Goal: Task Accomplishment & Management: Use online tool/utility

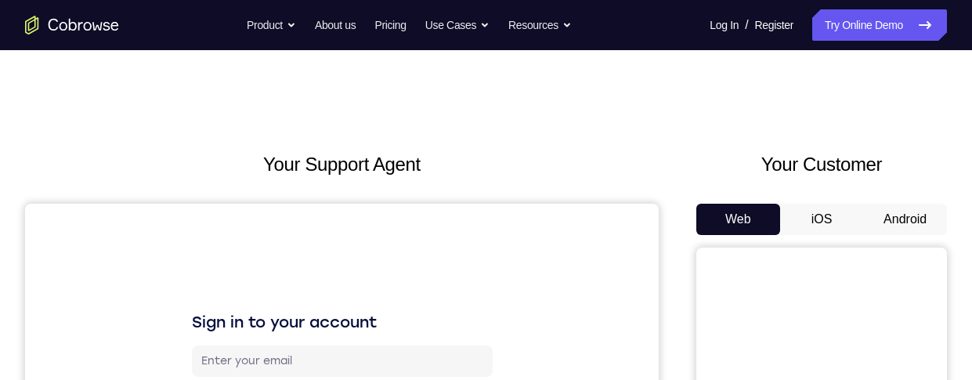
click at [919, 204] on button "Android" at bounding box center [905, 219] width 84 height 31
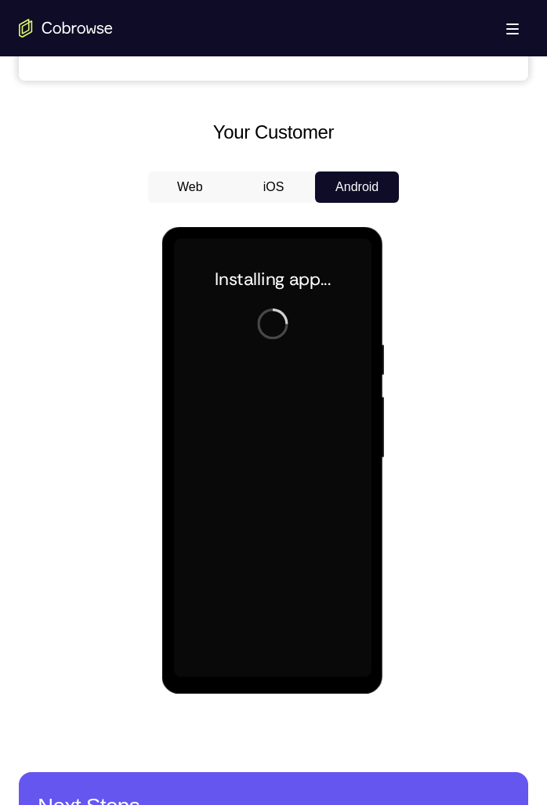
scroll to position [646, 0]
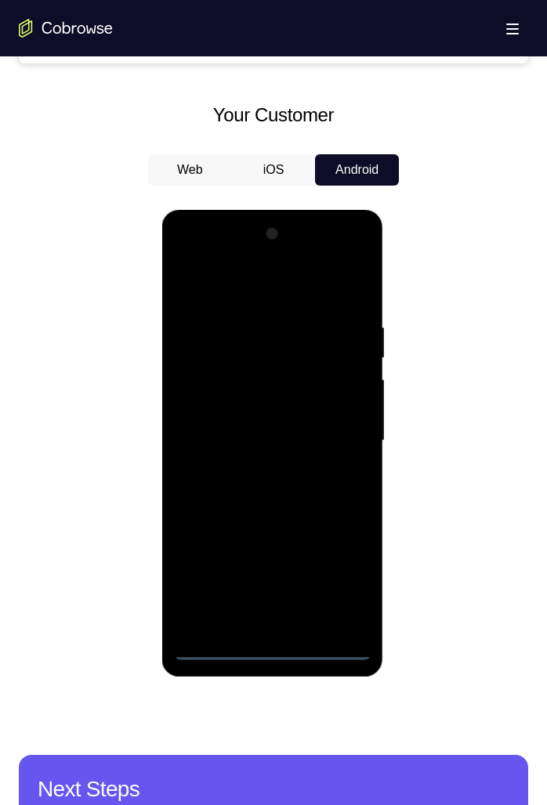
click at [268, 379] on div at bounding box center [271, 441] width 197 height 439
click at [338, 379] on div at bounding box center [271, 441] width 197 height 439
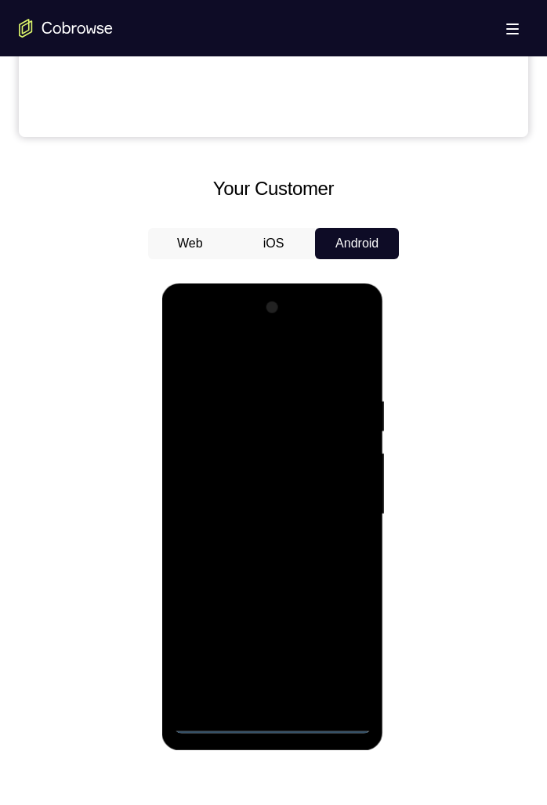
scroll to position [567, 0]
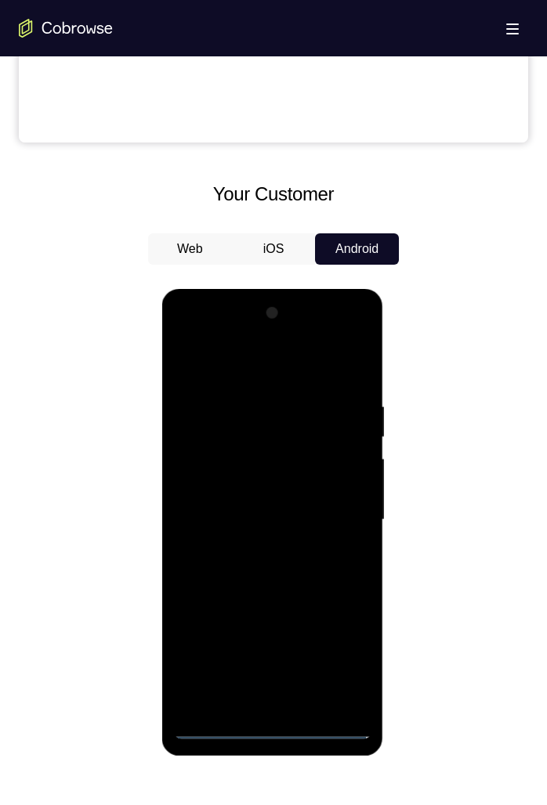
click at [207, 362] on div at bounding box center [271, 520] width 197 height 439
click at [345, 379] on div at bounding box center [271, 520] width 197 height 439
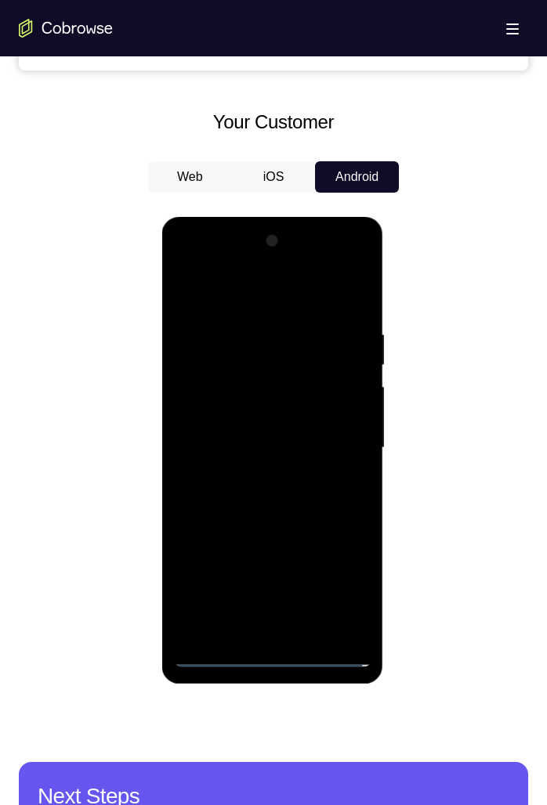
click at [251, 379] on div at bounding box center [271, 448] width 197 height 439
click at [143, 379] on div at bounding box center [273, 446] width 509 height 482
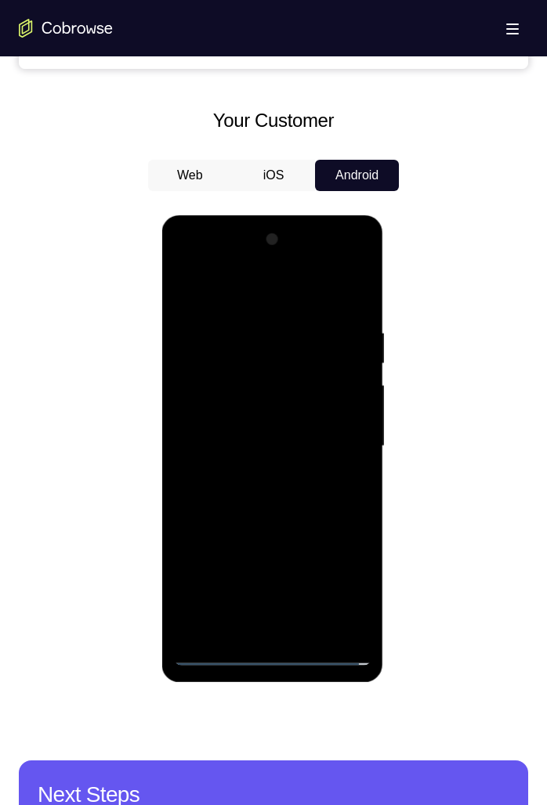
click at [315, 379] on div at bounding box center [271, 446] width 197 height 439
click at [269, 379] on div at bounding box center [271, 446] width 197 height 439
click at [191, 379] on div at bounding box center [271, 446] width 197 height 439
click at [352, 379] on div at bounding box center [271, 446] width 197 height 439
click at [350, 379] on div at bounding box center [271, 446] width 197 height 439
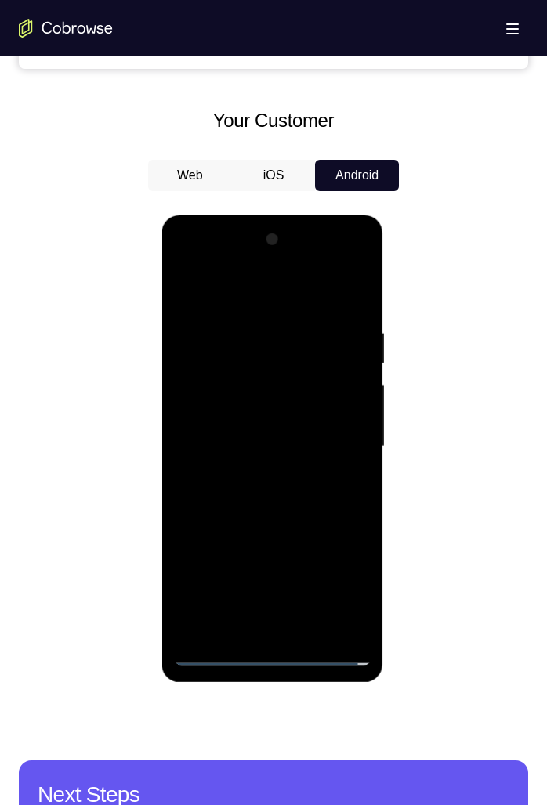
click at [226, 379] on div at bounding box center [271, 446] width 197 height 439
click at [248, 379] on div at bounding box center [271, 446] width 197 height 439
click at [277, 379] on div at bounding box center [271, 446] width 197 height 439
click at [278, 379] on div at bounding box center [271, 446] width 197 height 439
click at [334, 379] on div at bounding box center [271, 446] width 197 height 439
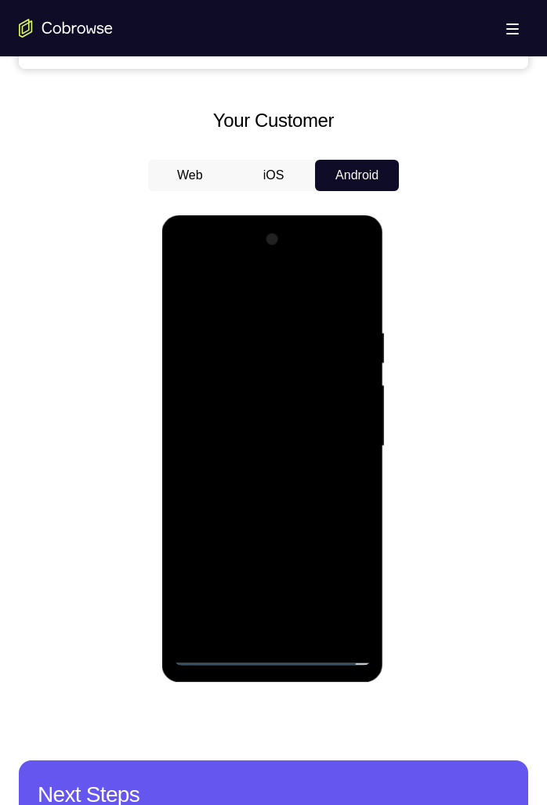
click at [249, 379] on div at bounding box center [271, 446] width 197 height 439
click at [251, 379] on div at bounding box center [271, 446] width 197 height 439
click at [328, 379] on div at bounding box center [271, 446] width 197 height 439
click at [221, 379] on div at bounding box center [271, 446] width 197 height 439
click at [248, 379] on div at bounding box center [271, 446] width 197 height 439
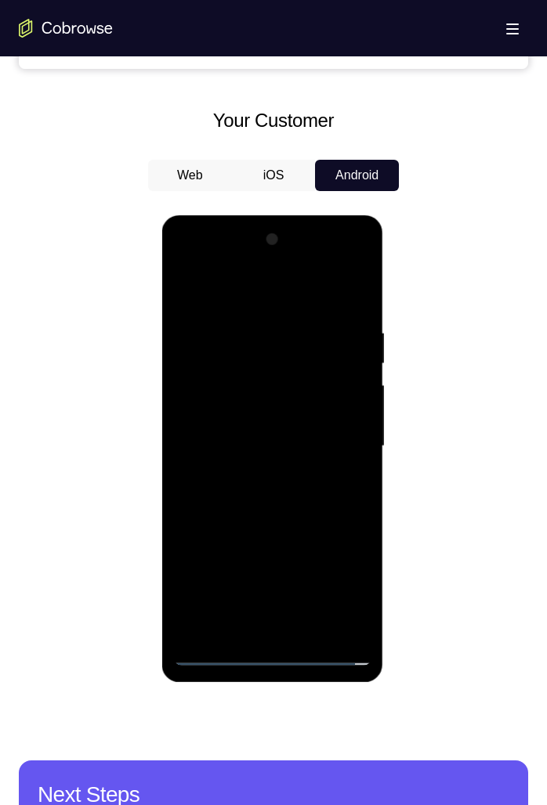
click at [225, 379] on div at bounding box center [271, 446] width 197 height 439
click at [303, 379] on div at bounding box center [271, 446] width 197 height 439
click at [307, 379] on div at bounding box center [271, 446] width 197 height 439
click at [189, 379] on div at bounding box center [271, 446] width 197 height 439
click at [240, 379] on div at bounding box center [271, 446] width 197 height 439
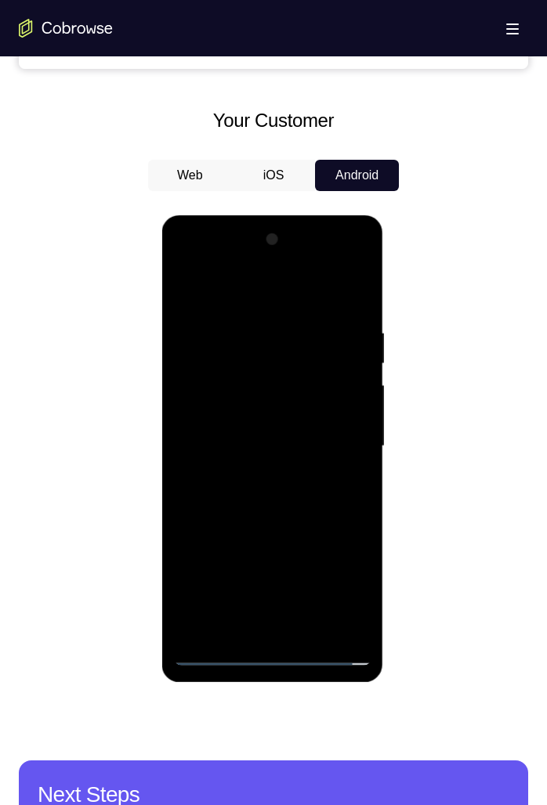
click at [238, 379] on div at bounding box center [271, 446] width 197 height 439
click at [305, 379] on div at bounding box center [271, 446] width 197 height 439
click at [308, 379] on div at bounding box center [271, 446] width 197 height 439
click at [211, 379] on div at bounding box center [271, 446] width 197 height 439
click at [300, 379] on div at bounding box center [271, 446] width 197 height 439
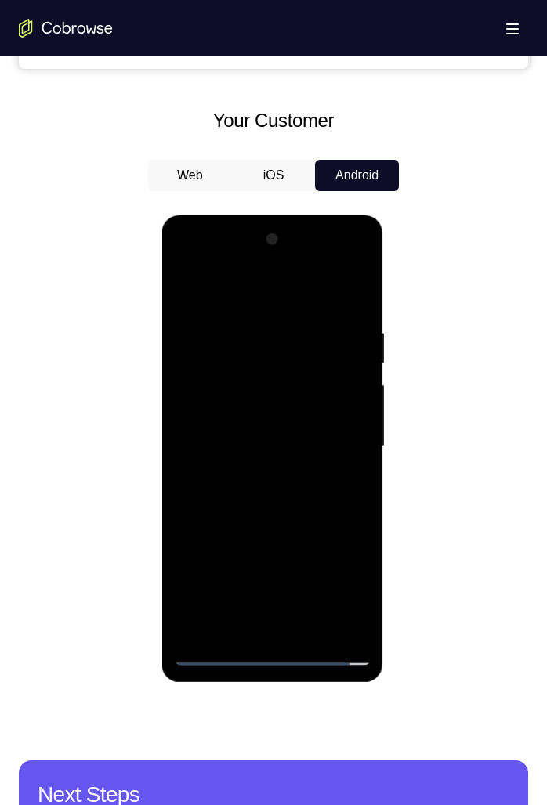
click at [319, 379] on div at bounding box center [271, 446] width 197 height 439
click at [213, 379] on div at bounding box center [271, 446] width 197 height 439
click at [298, 379] on div at bounding box center [271, 446] width 197 height 439
click at [205, 379] on div at bounding box center [271, 446] width 197 height 439
click at [356, 379] on div at bounding box center [271, 446] width 197 height 439
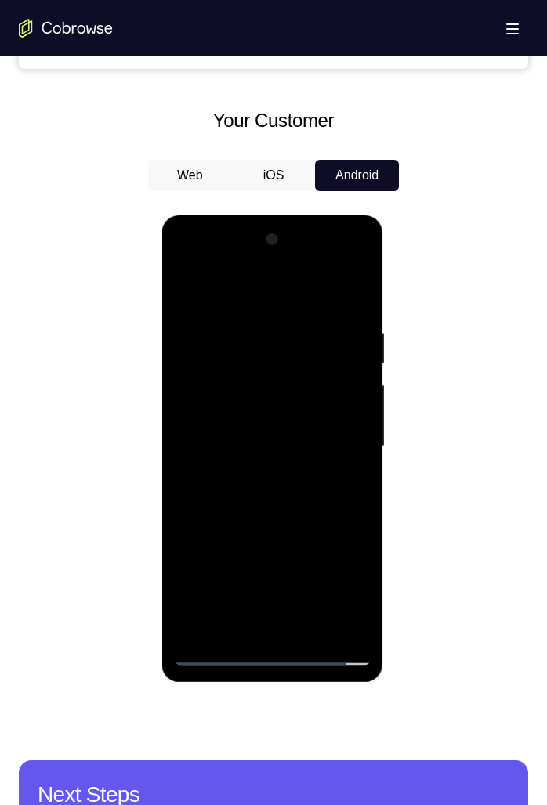
click at [354, 379] on div at bounding box center [271, 446] width 197 height 439
click at [321, 379] on div at bounding box center [271, 446] width 197 height 439
click at [326, 379] on div at bounding box center [271, 446] width 197 height 439
click at [316, 379] on div at bounding box center [271, 446] width 197 height 439
click at [255, 379] on div at bounding box center [271, 446] width 197 height 439
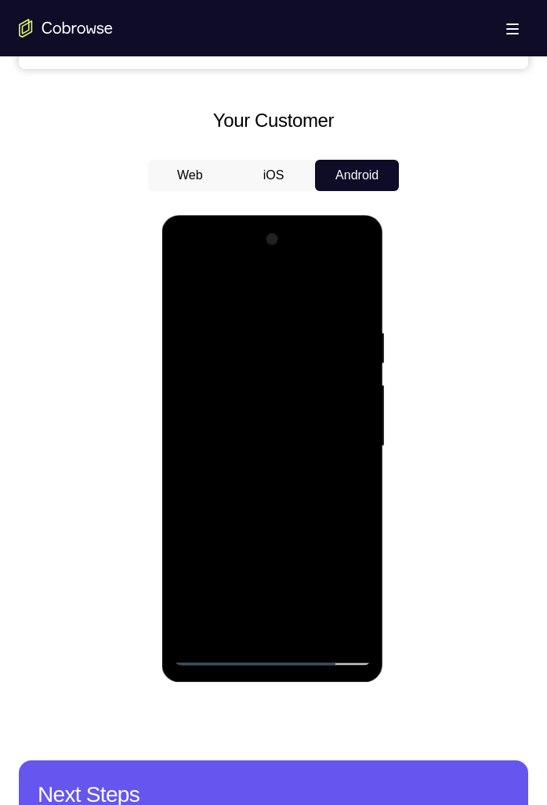
click at [250, 320] on div at bounding box center [271, 446] width 197 height 439
click at [357, 295] on div at bounding box center [271, 446] width 197 height 439
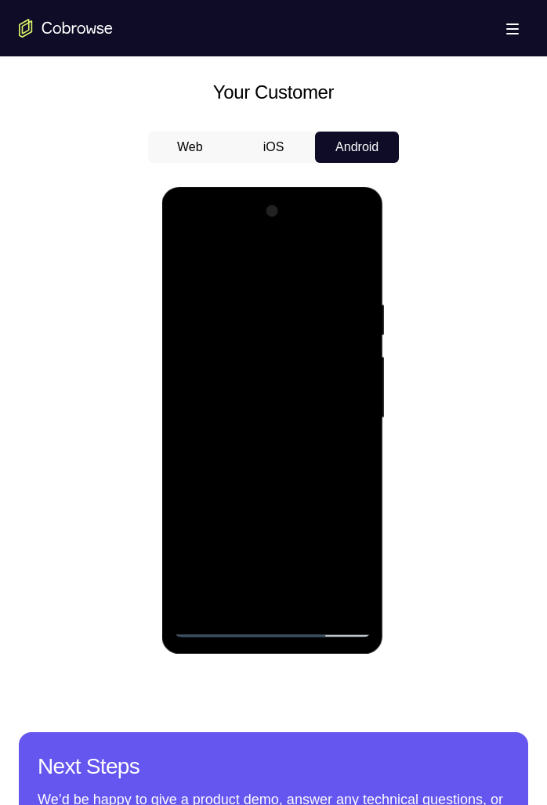
click at [313, 379] on div at bounding box center [271, 418] width 197 height 439
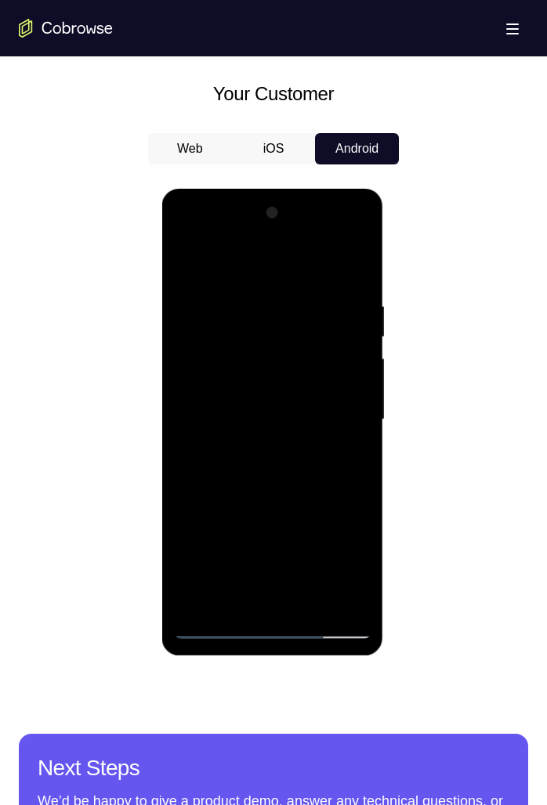
click at [309, 379] on div at bounding box center [271, 420] width 197 height 439
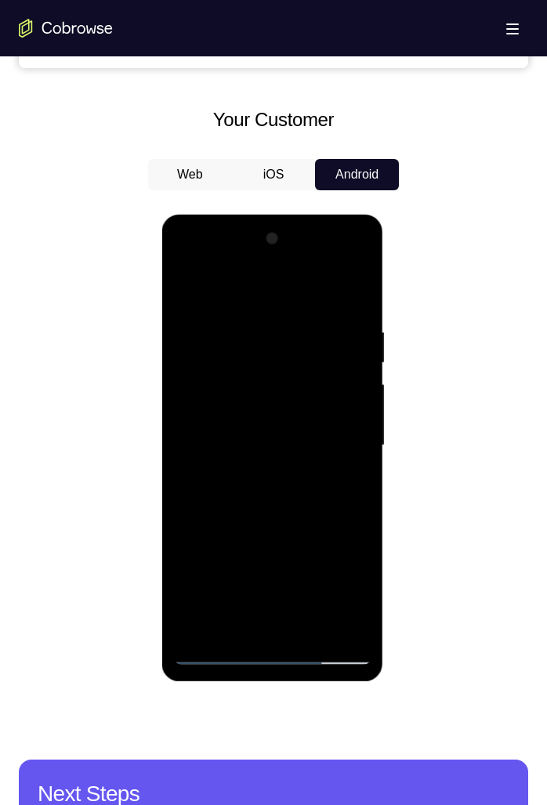
click at [327, 379] on div at bounding box center [271, 445] width 197 height 439
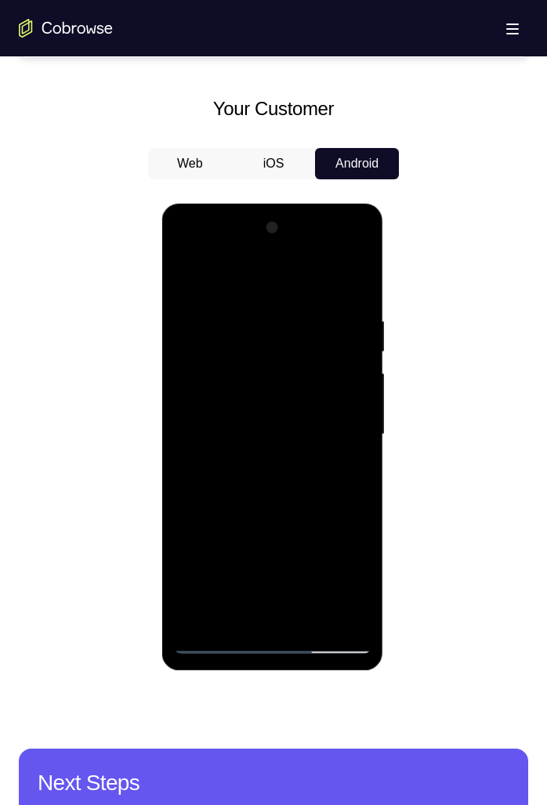
click at [326, 379] on div at bounding box center [271, 434] width 197 height 439
click at [327, 379] on div at bounding box center [271, 434] width 197 height 439
click at [209, 379] on div at bounding box center [271, 434] width 197 height 439
click at [286, 379] on div at bounding box center [271, 434] width 197 height 439
click at [309, 379] on div at bounding box center [271, 434] width 197 height 439
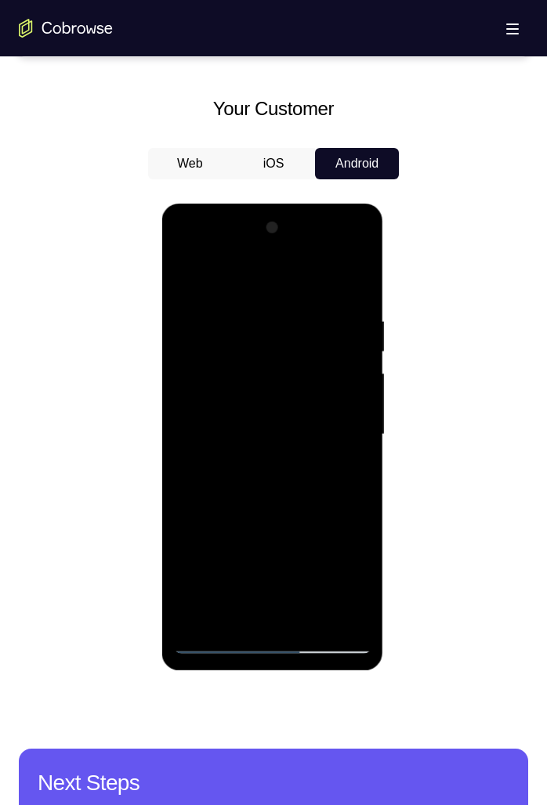
click at [312, 379] on div at bounding box center [271, 434] width 197 height 439
click at [304, 379] on div at bounding box center [271, 434] width 197 height 439
click at [298, 379] on div at bounding box center [271, 434] width 197 height 439
click at [304, 379] on div at bounding box center [271, 434] width 197 height 439
click at [255, 379] on div at bounding box center [271, 434] width 197 height 439
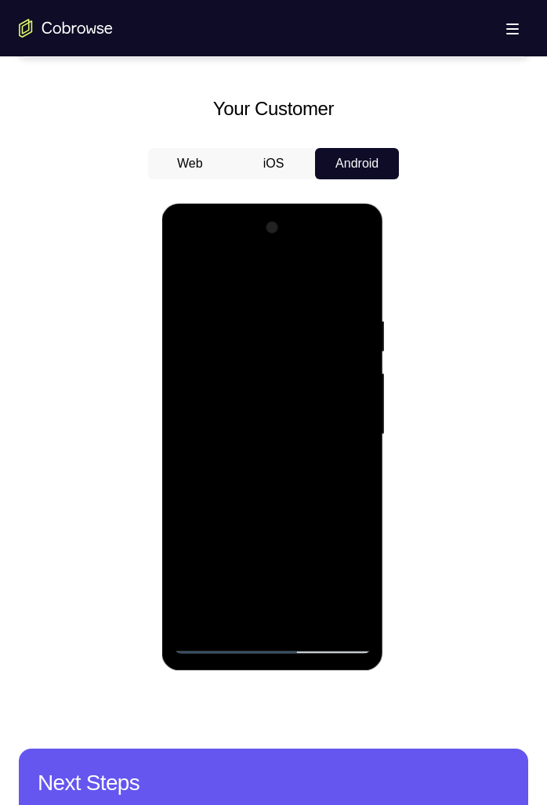
click at [218, 379] on div at bounding box center [271, 434] width 197 height 439
click at [240, 379] on div at bounding box center [271, 434] width 197 height 439
click at [187, 379] on div at bounding box center [271, 434] width 197 height 439
click at [300, 379] on div at bounding box center [271, 434] width 197 height 439
click at [297, 379] on div at bounding box center [271, 434] width 197 height 439
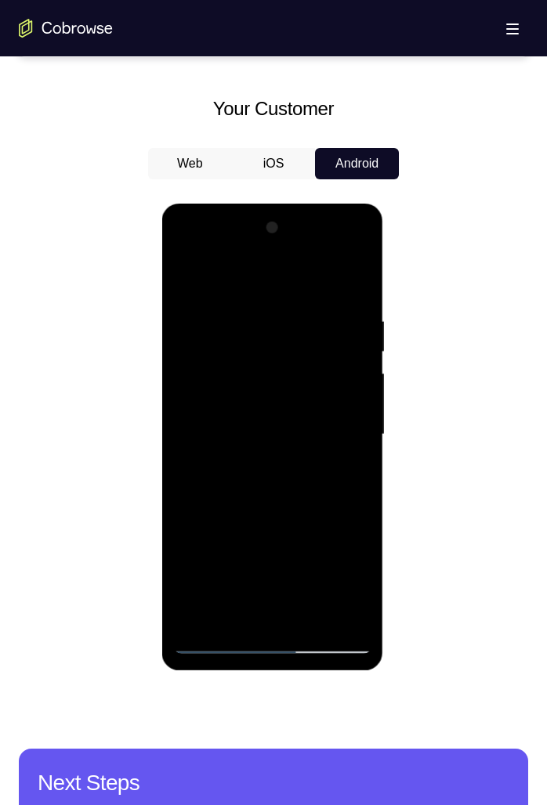
click at [290, 379] on div at bounding box center [271, 434] width 197 height 439
click at [204, 379] on div at bounding box center [271, 434] width 197 height 439
click at [339, 379] on div at bounding box center [271, 434] width 197 height 439
click at [292, 379] on div at bounding box center [271, 434] width 197 height 439
click at [197, 379] on div at bounding box center [271, 434] width 197 height 439
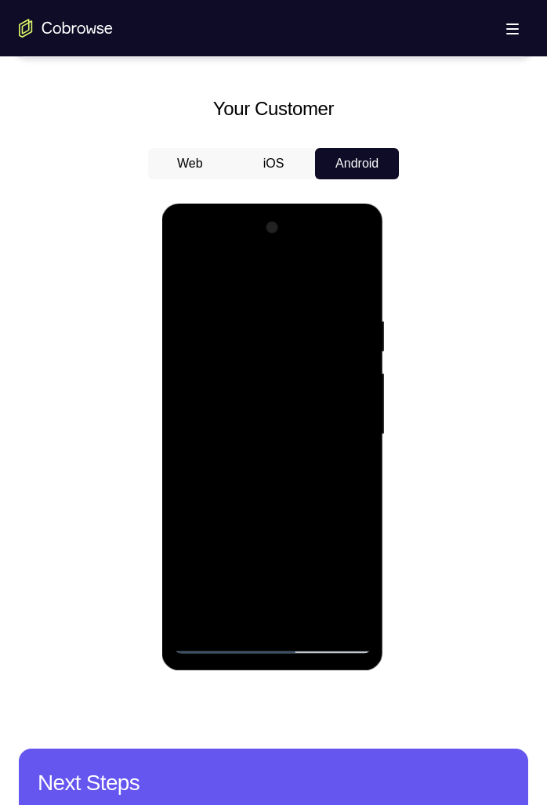
click at [291, 379] on div at bounding box center [271, 434] width 197 height 439
click at [230, 379] on div at bounding box center [271, 434] width 197 height 439
click at [309, 379] on div at bounding box center [271, 434] width 197 height 439
click at [316, 379] on div at bounding box center [271, 434] width 197 height 439
click at [359, 379] on div at bounding box center [271, 434] width 197 height 439
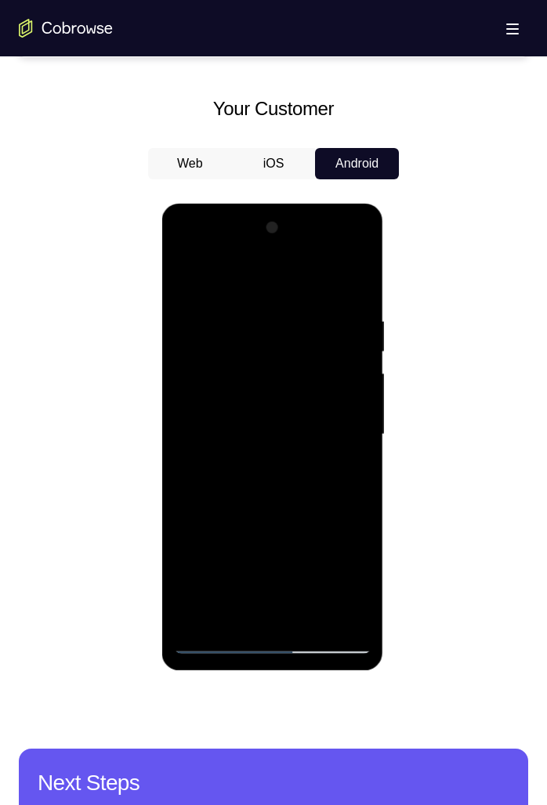
click at [351, 379] on div at bounding box center [271, 434] width 197 height 439
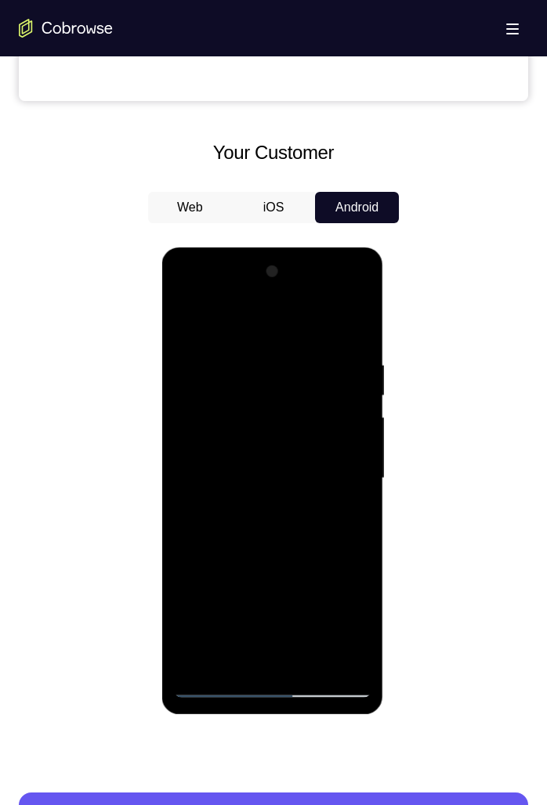
scroll to position [551, 0]
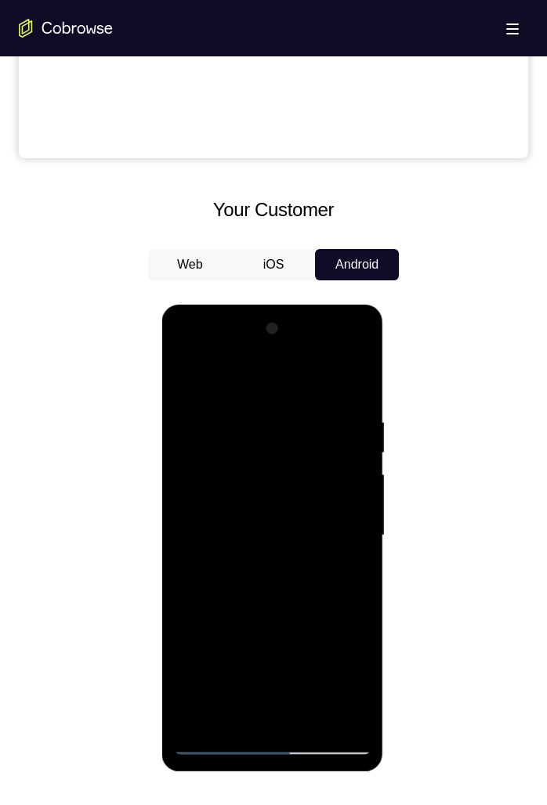
click at [244, 379] on div at bounding box center [271, 535] width 197 height 439
click at [245, 379] on div at bounding box center [271, 535] width 197 height 439
click at [247, 379] on div at bounding box center [271, 535] width 197 height 439
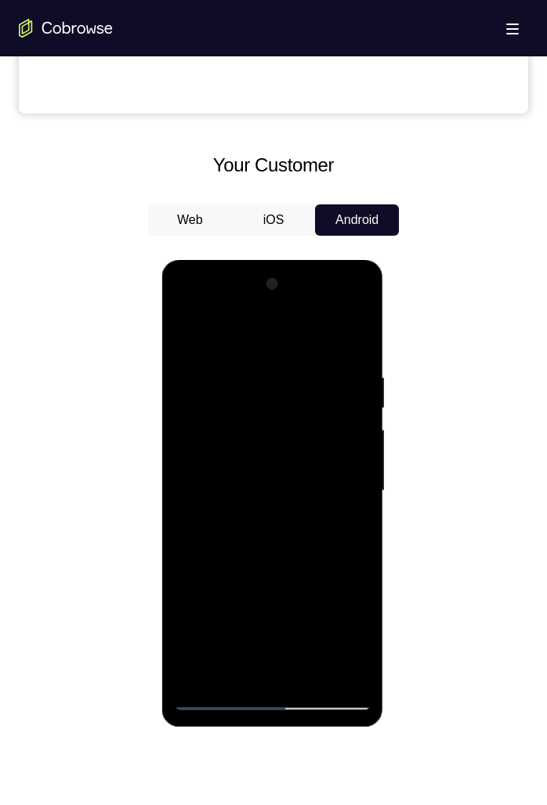
click at [247, 379] on div at bounding box center [271, 491] width 197 height 439
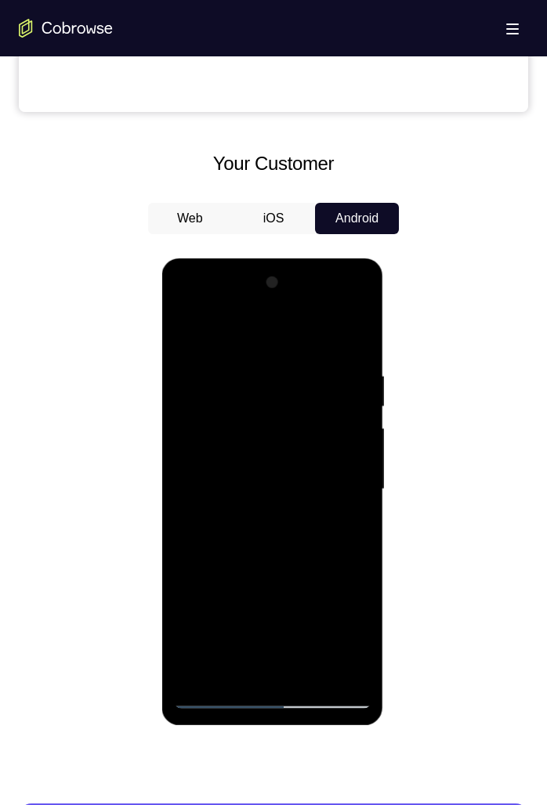
click at [247, 379] on div at bounding box center [271, 489] width 197 height 439
click at [315, 379] on div at bounding box center [271, 489] width 197 height 439
click at [262, 379] on div at bounding box center [271, 489] width 197 height 439
click at [277, 379] on div at bounding box center [271, 489] width 197 height 439
click at [233, 379] on div at bounding box center [271, 489] width 197 height 439
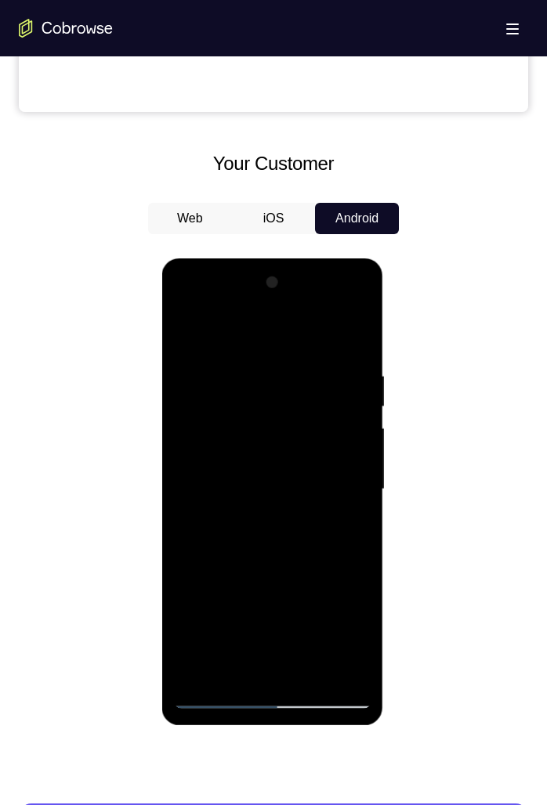
click at [334, 379] on div at bounding box center [271, 489] width 197 height 439
click at [224, 379] on div at bounding box center [271, 489] width 197 height 439
click at [211, 379] on div at bounding box center [271, 489] width 197 height 439
click at [283, 379] on div at bounding box center [271, 489] width 197 height 439
click at [218, 379] on div at bounding box center [271, 489] width 197 height 439
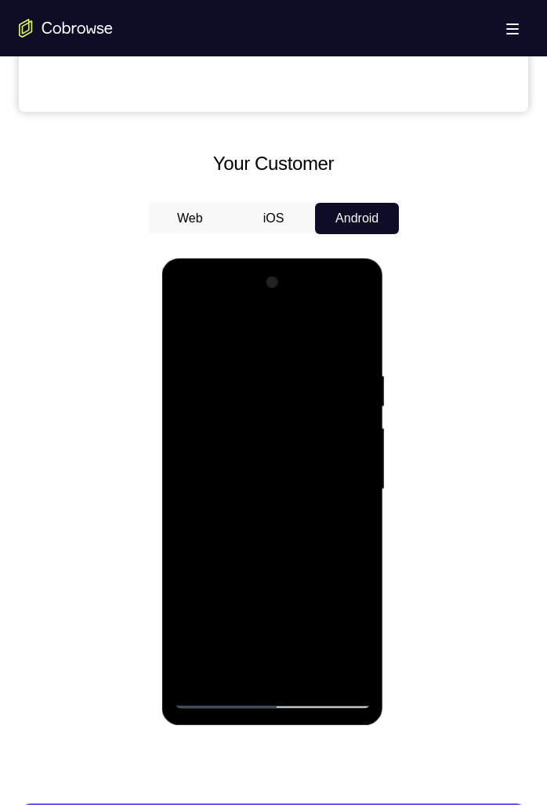
click at [360, 379] on div at bounding box center [271, 489] width 197 height 439
click at [222, 379] on div at bounding box center [271, 489] width 197 height 439
click at [194, 379] on div at bounding box center [271, 489] width 197 height 439
click at [326, 379] on div at bounding box center [271, 489] width 197 height 439
click at [309, 379] on div at bounding box center [271, 489] width 197 height 439
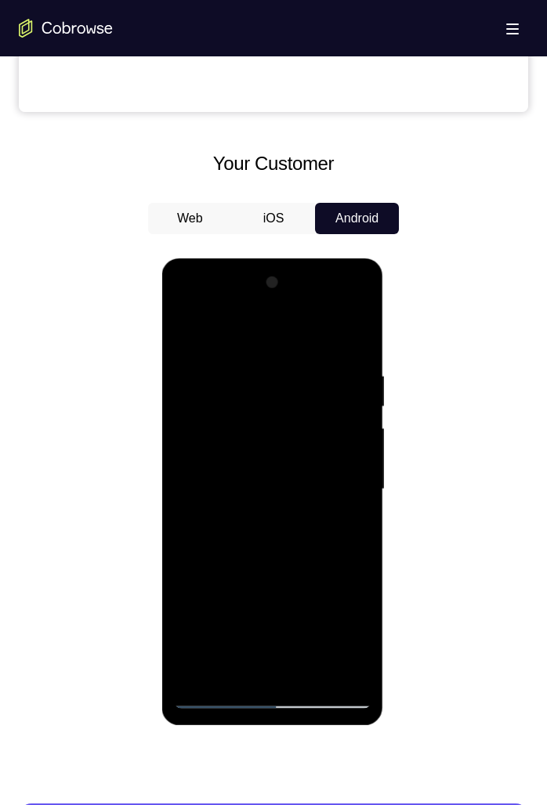
click at [334, 379] on div at bounding box center [271, 489] width 197 height 439
click at [274, 379] on div at bounding box center [271, 489] width 197 height 439
click at [300, 379] on div at bounding box center [271, 489] width 197 height 439
click at [332, 379] on div at bounding box center [271, 489] width 197 height 439
click at [316, 379] on div at bounding box center [271, 489] width 197 height 439
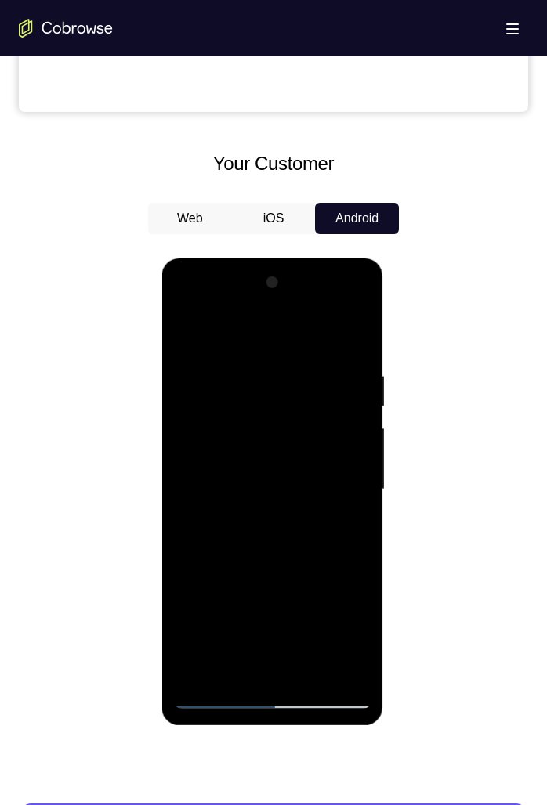
click at [310, 379] on div at bounding box center [271, 489] width 197 height 439
click at [234, 379] on div at bounding box center [271, 489] width 197 height 439
click at [277, 379] on div at bounding box center [271, 489] width 197 height 439
click at [347, 379] on div at bounding box center [271, 489] width 197 height 439
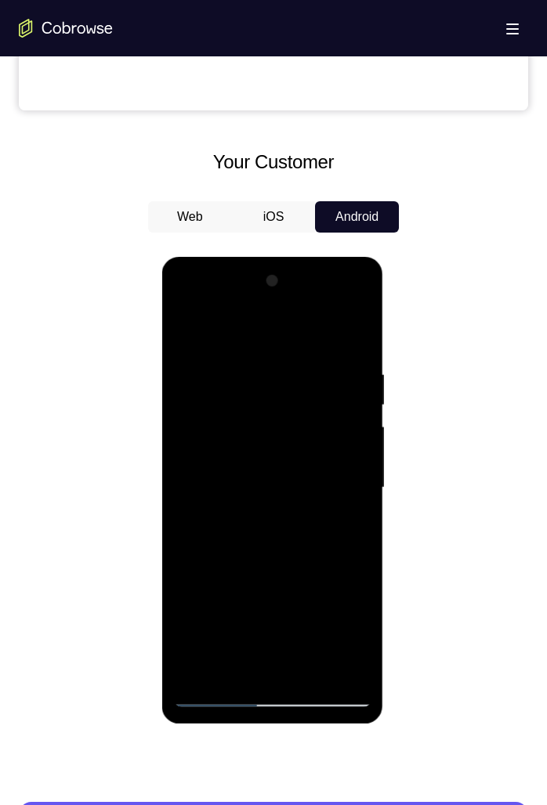
click at [128, 266] on div at bounding box center [273, 486] width 509 height 482
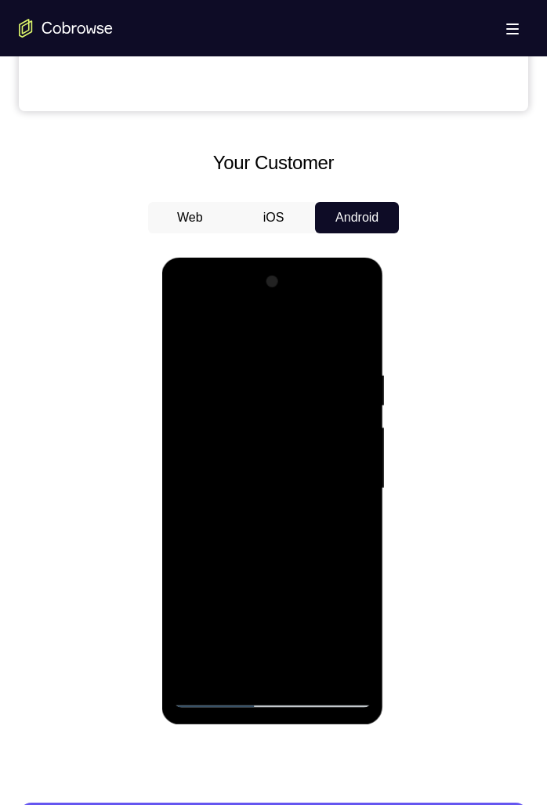
click at [337, 352] on div at bounding box center [271, 488] width 197 height 439
click at [339, 379] on div at bounding box center [271, 488] width 197 height 439
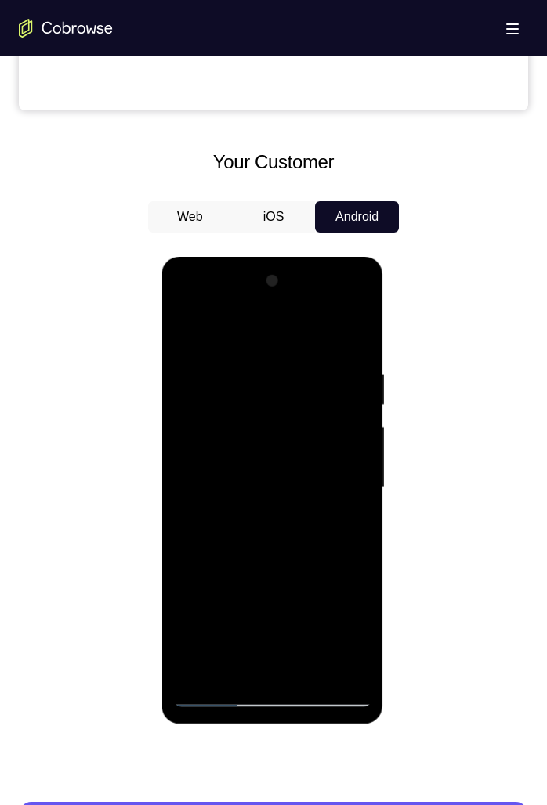
click at [261, 379] on div at bounding box center [271, 488] width 197 height 439
click at [284, 379] on div at bounding box center [271, 488] width 197 height 439
click at [215, 379] on div at bounding box center [271, 488] width 197 height 439
click at [226, 379] on div at bounding box center [271, 488] width 197 height 439
click at [224, 379] on div at bounding box center [271, 488] width 197 height 439
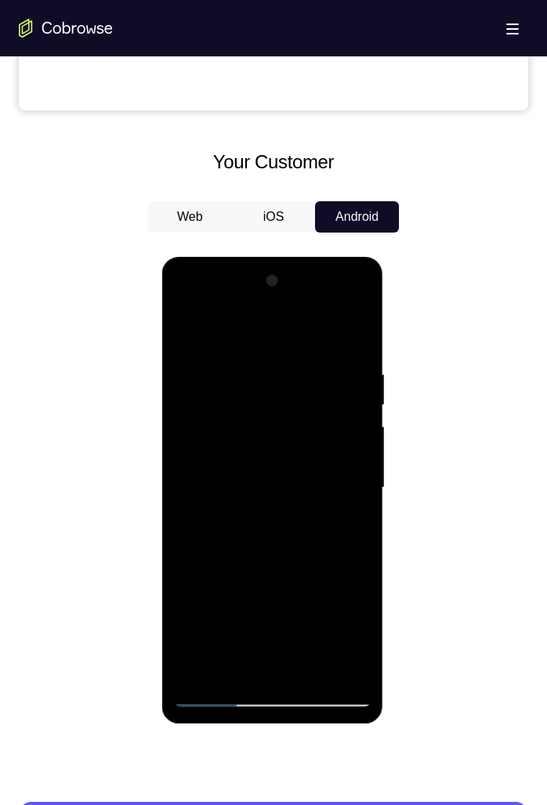
click at [288, 379] on div at bounding box center [271, 488] width 197 height 439
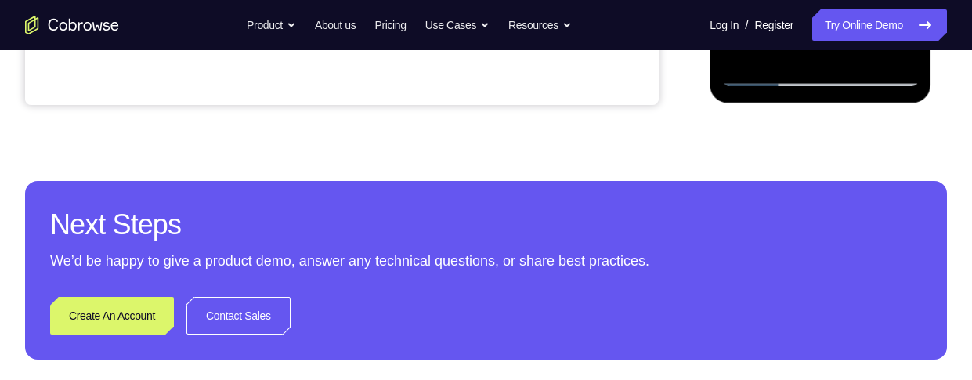
scroll to position [367, 0]
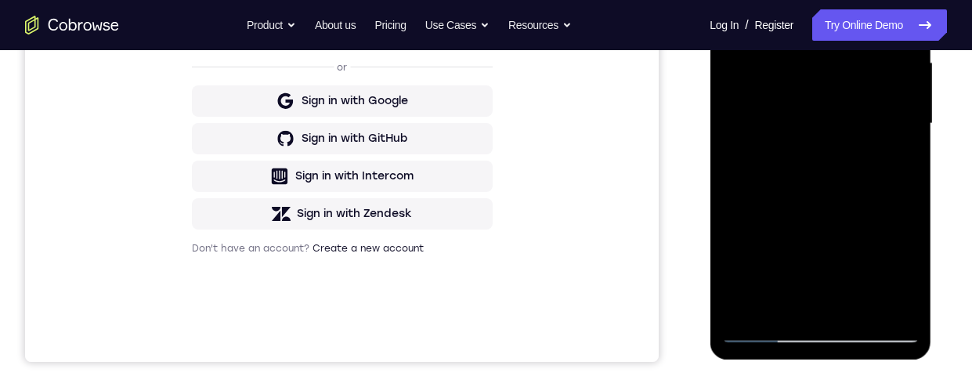
click at [902, 274] on div at bounding box center [819, 123] width 197 height 439
click at [903, 273] on div at bounding box center [819, 123] width 197 height 439
click at [900, 161] on div at bounding box center [819, 123] width 197 height 439
click at [895, 166] on div at bounding box center [819, 123] width 197 height 439
click at [906, 157] on div at bounding box center [819, 123] width 197 height 439
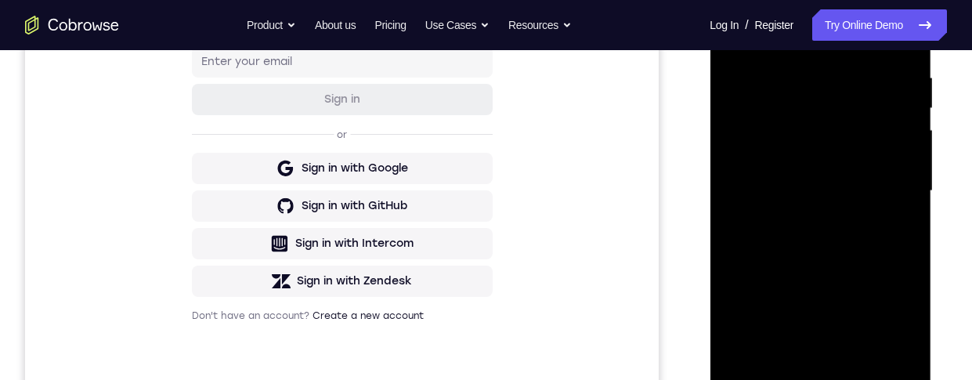
scroll to position [262, 0]
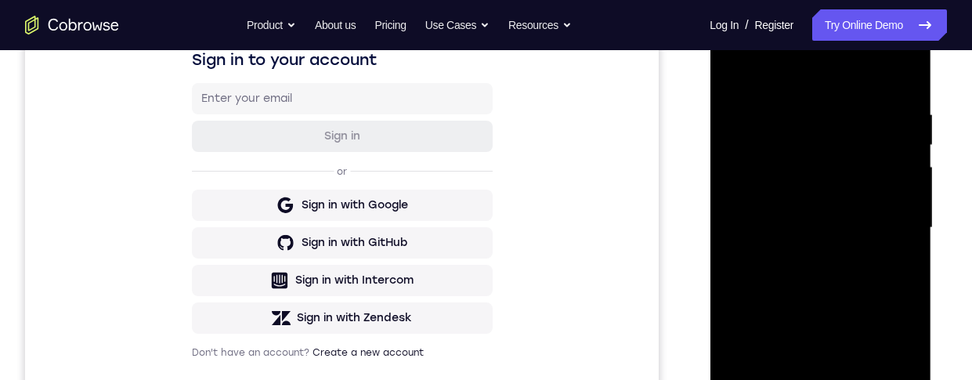
click at [741, 70] on div at bounding box center [819, 228] width 197 height 439
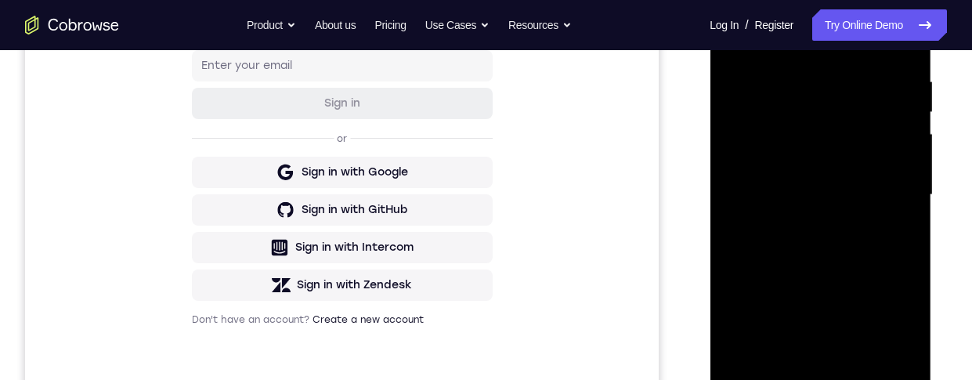
scroll to position [244, 0]
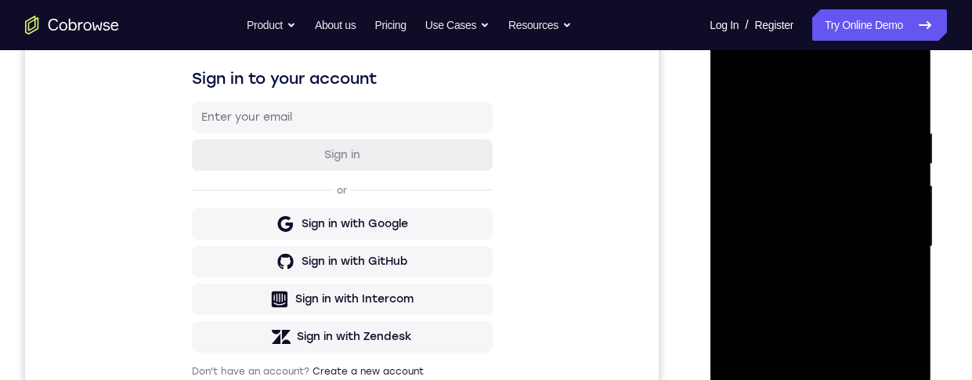
click at [743, 84] on div at bounding box center [819, 246] width 197 height 439
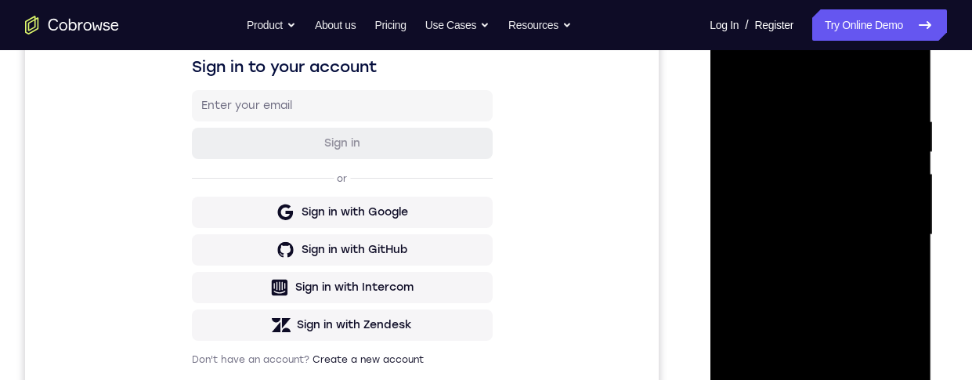
scroll to position [262, 0]
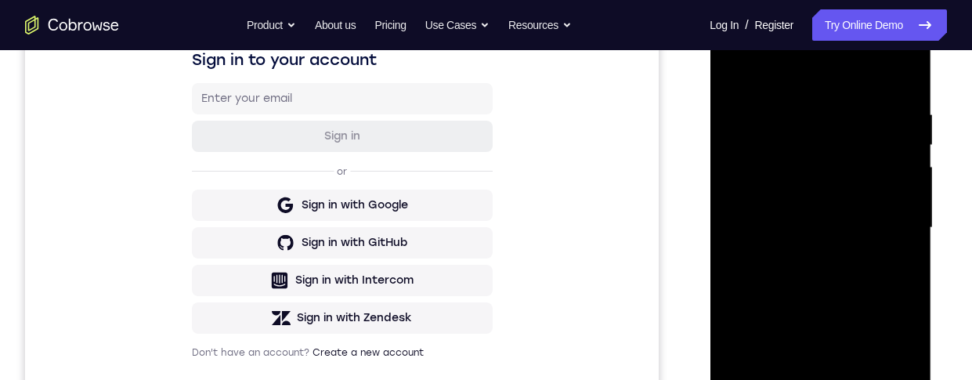
click at [818, 107] on div at bounding box center [819, 228] width 197 height 439
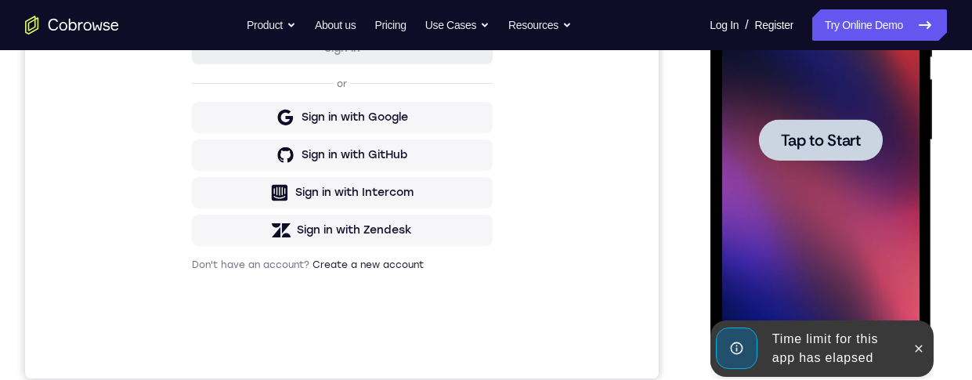
scroll to position [0, 0]
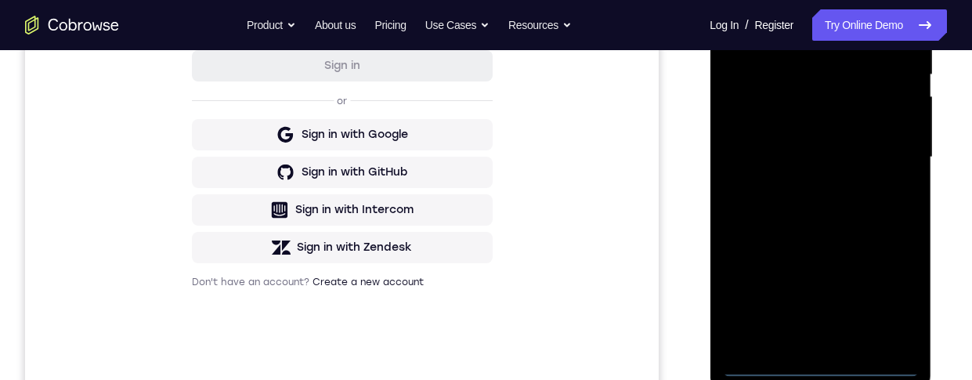
scroll to position [353, 0]
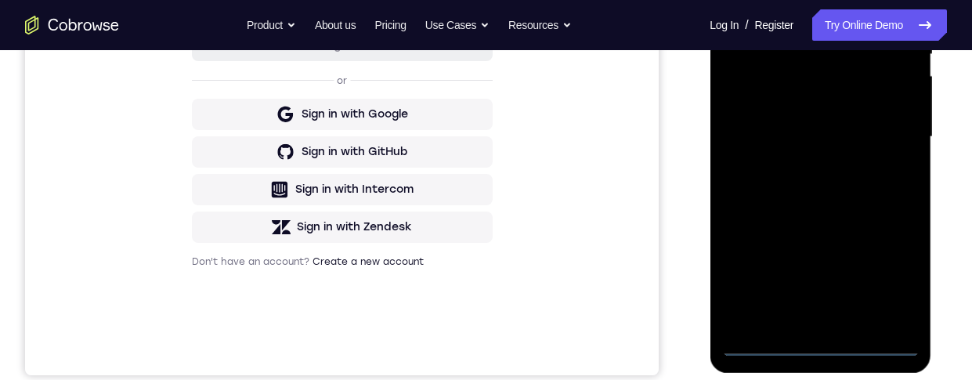
click at [820, 353] on div at bounding box center [819, 137] width 197 height 439
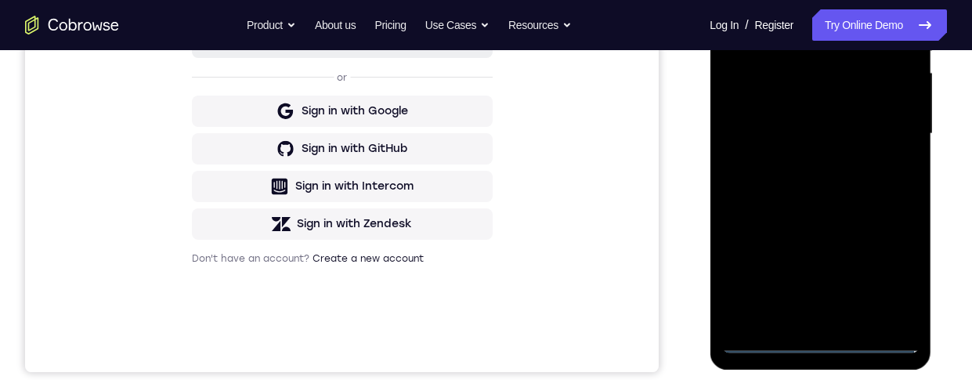
click at [888, 280] on div at bounding box center [819, 134] width 197 height 439
